Goal: Task Accomplishment & Management: Complete application form

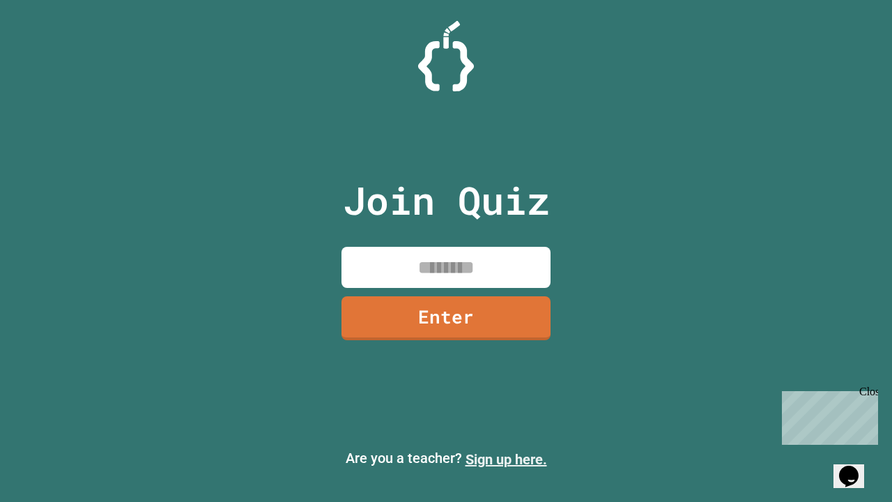
click at [506, 459] on link "Sign up here." at bounding box center [506, 459] width 82 height 17
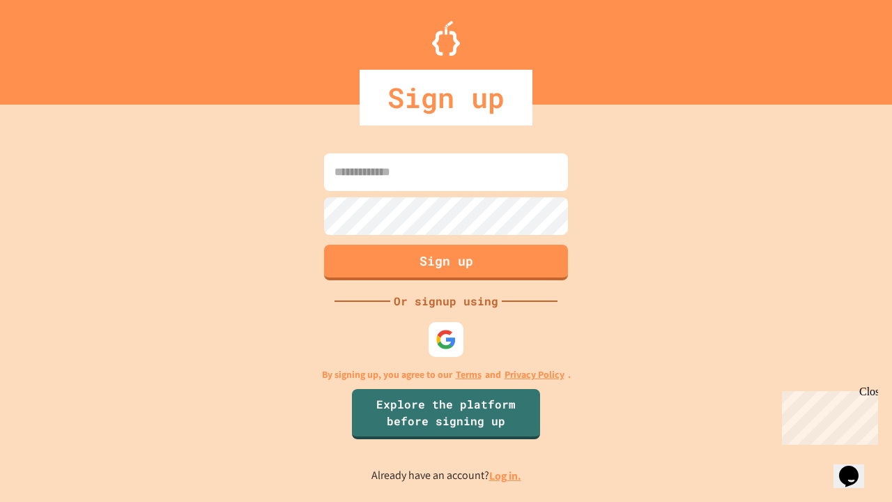
click at [506, 475] on link "Log in." at bounding box center [505, 475] width 32 height 15
